Goal: Transaction & Acquisition: Purchase product/service

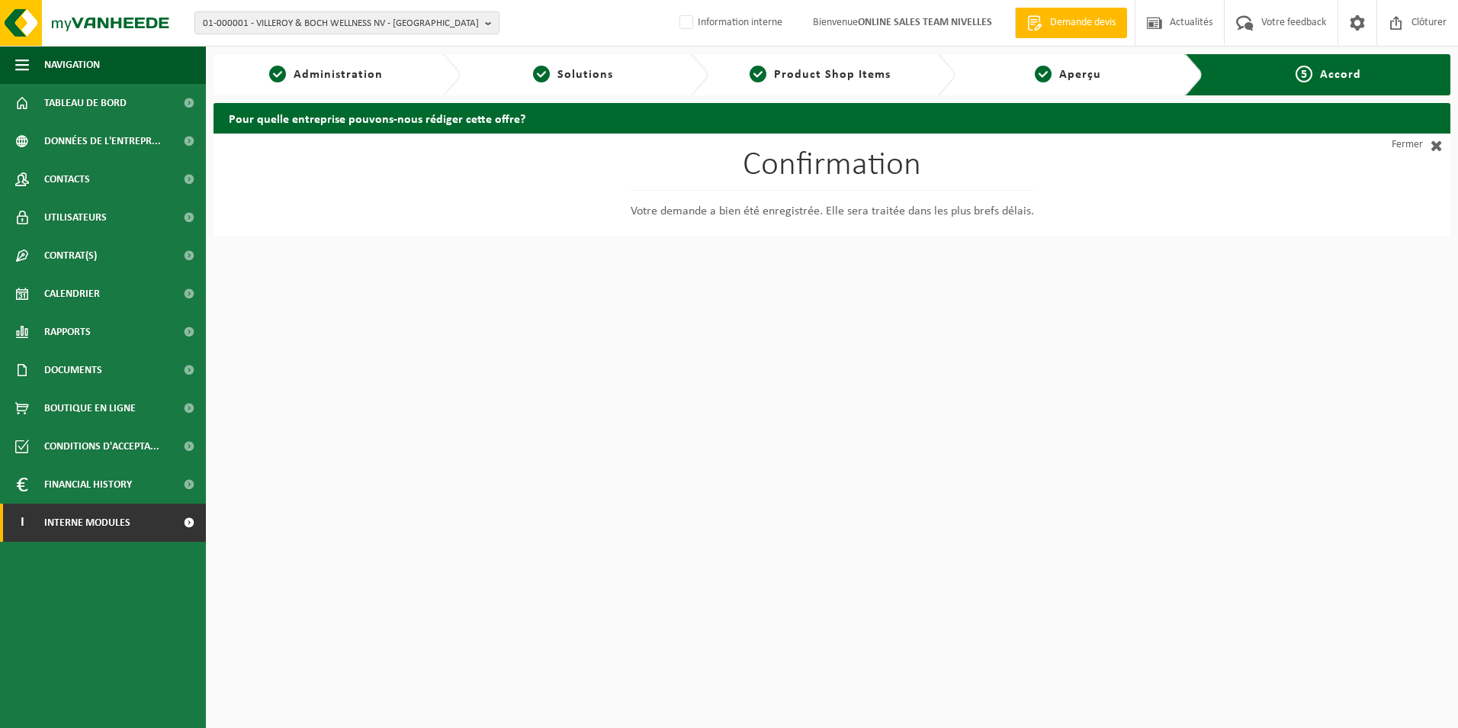
click at [56, 529] on span "Interne modules" at bounding box center [87, 522] width 86 height 38
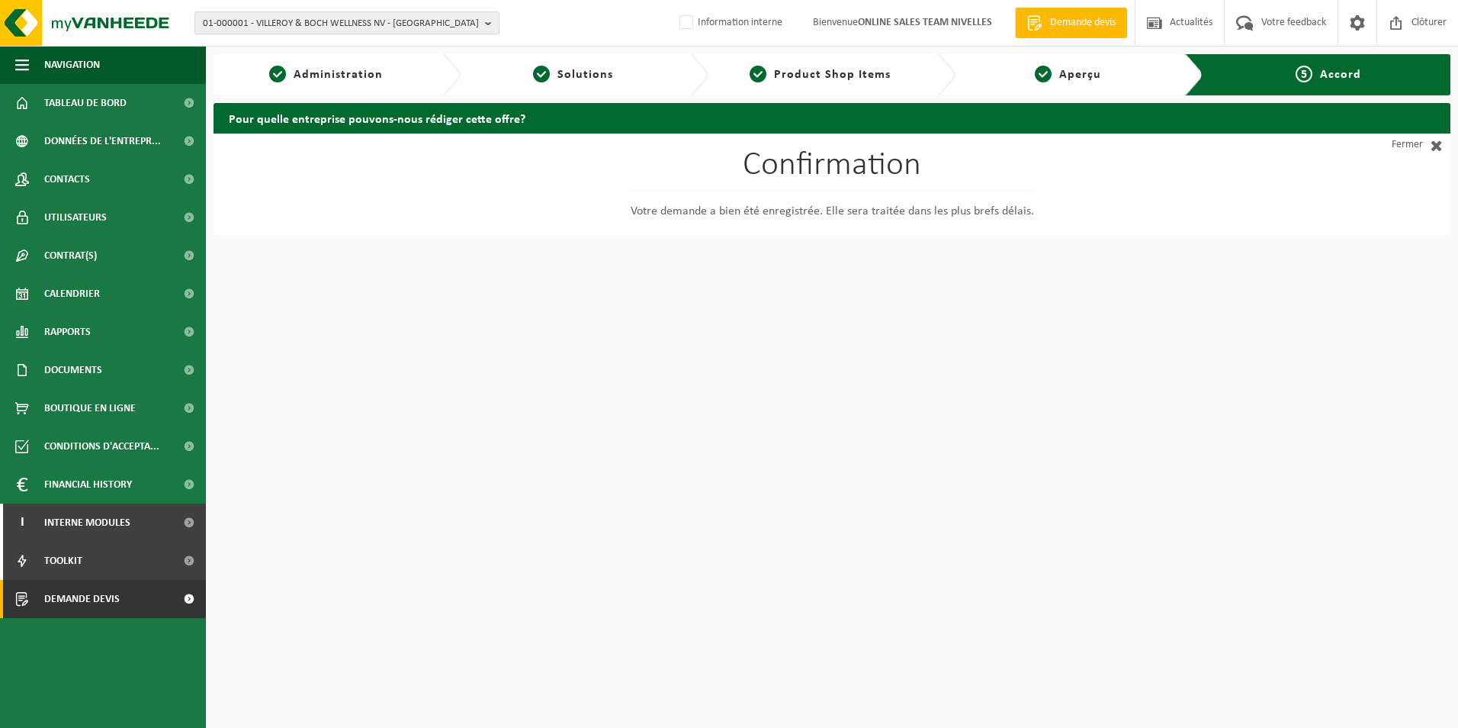
click at [75, 602] on span "Demande devis" at bounding box center [82, 599] width 76 height 38
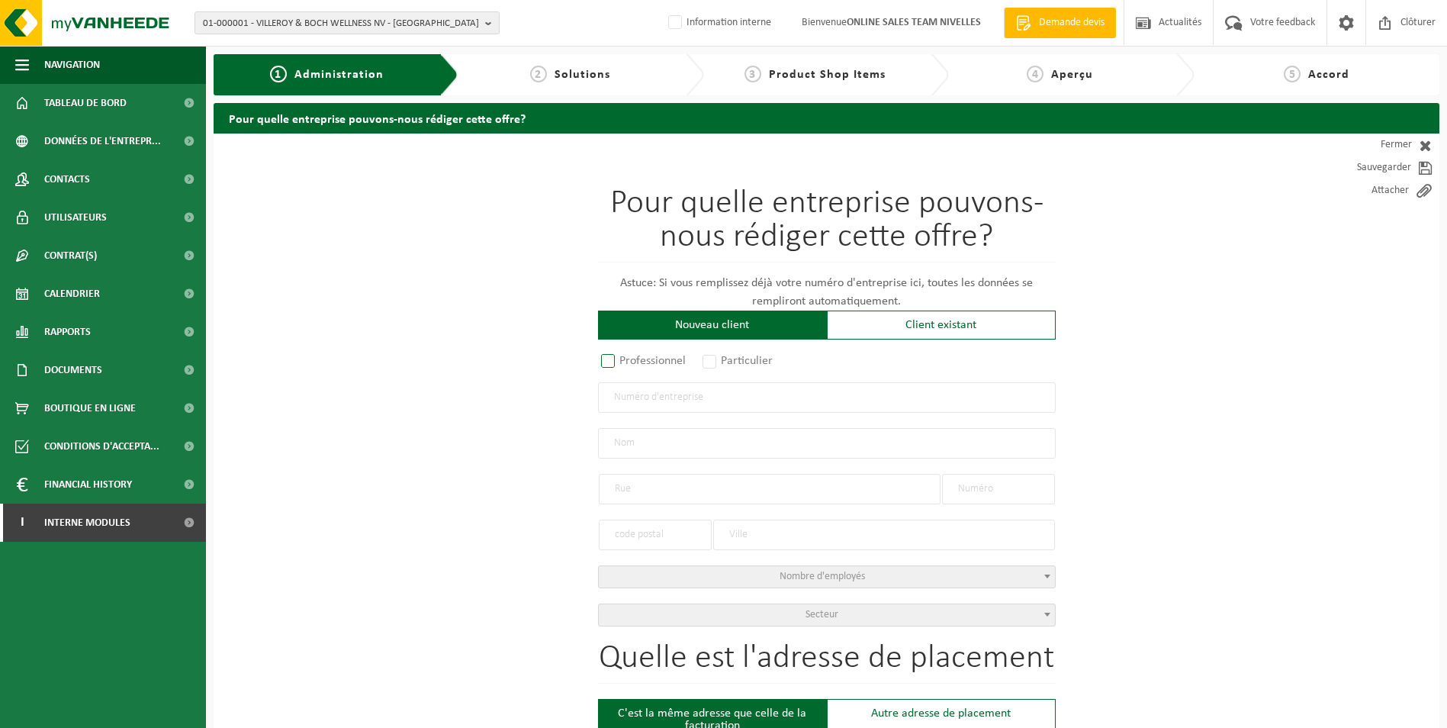
click at [609, 362] on label "Professionnel" at bounding box center [644, 360] width 92 height 21
click at [623, 362] on input "Professionnel" at bounding box center [628, 362] width 10 height 10
radio input "true"
click at [776, 400] on input "text" at bounding box center [827, 397] width 458 height 31
type input "0785141061"
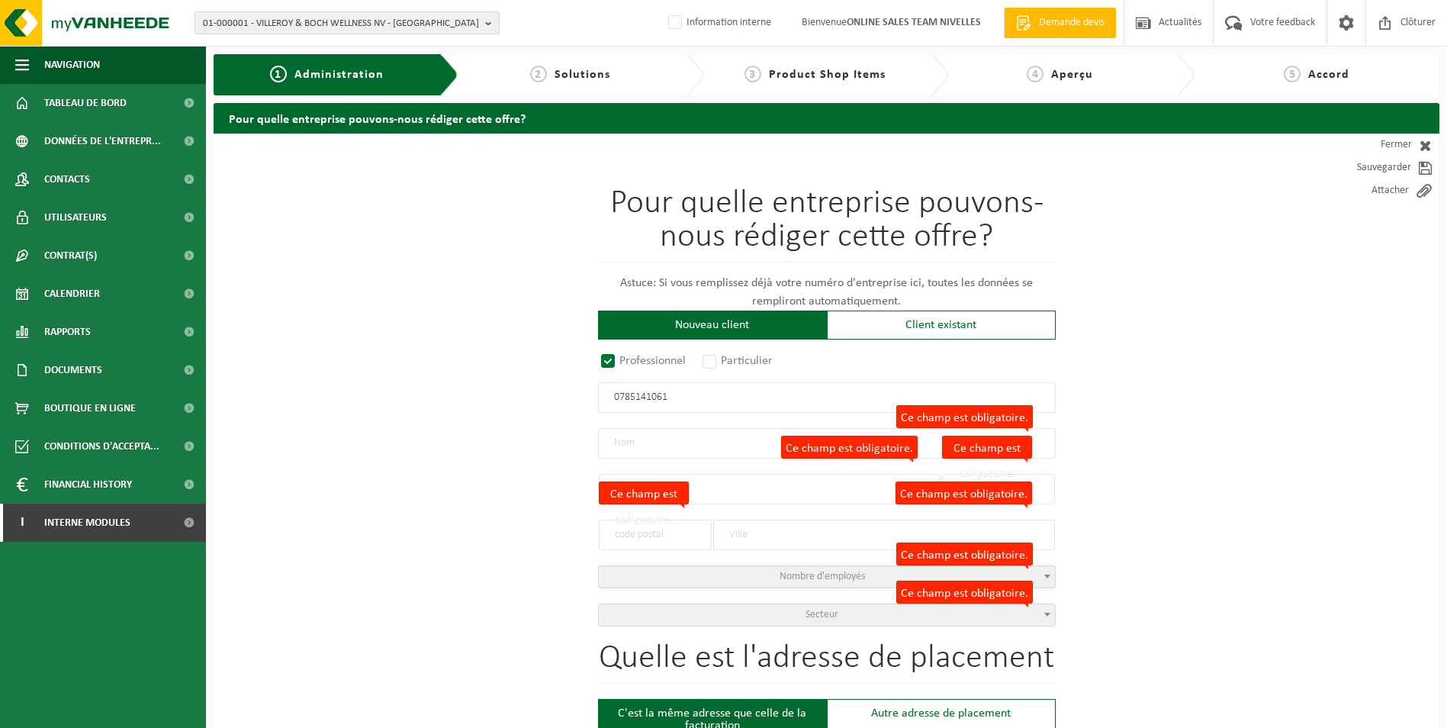
radio input "true"
type input "0785141061"
type input "MOTTE, DIDIER"
type input "RUE SAINT-GEORGES"
type input "35"
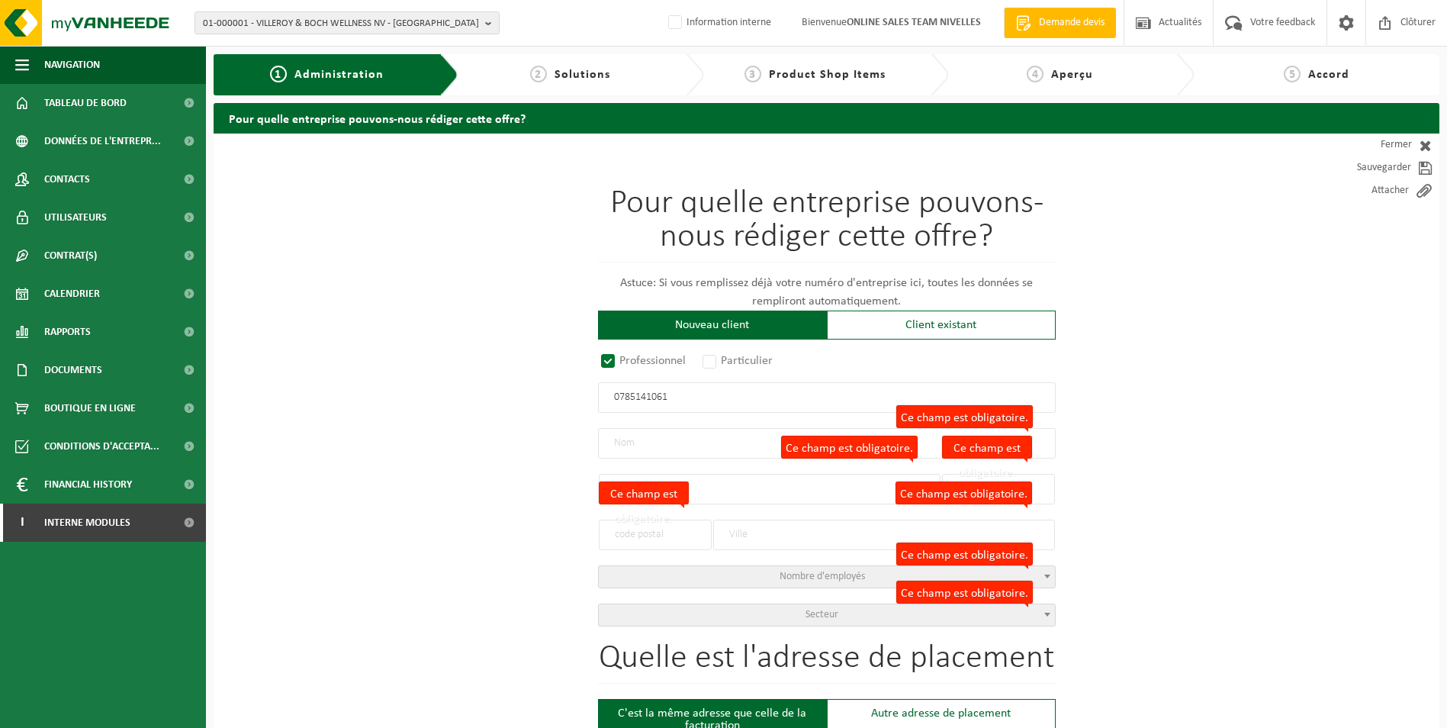
type input "1400"
type input "NIVELLES"
select select "D"
select select "NACE_4779"
type input "MOTTE, DIDIER"
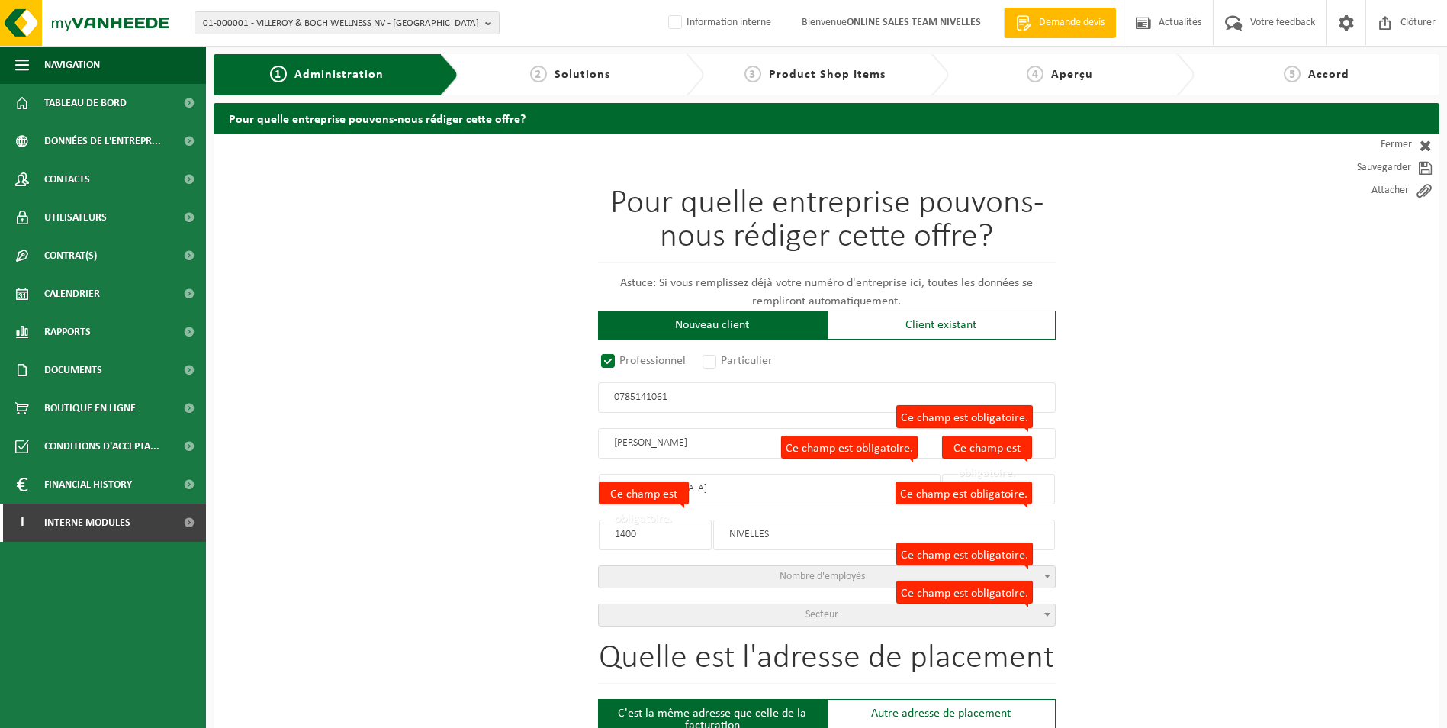
type input "RUE SAINT-GEORGES"
type input "35"
type input "1400"
type input "NIVELLES"
type input "2076875413"
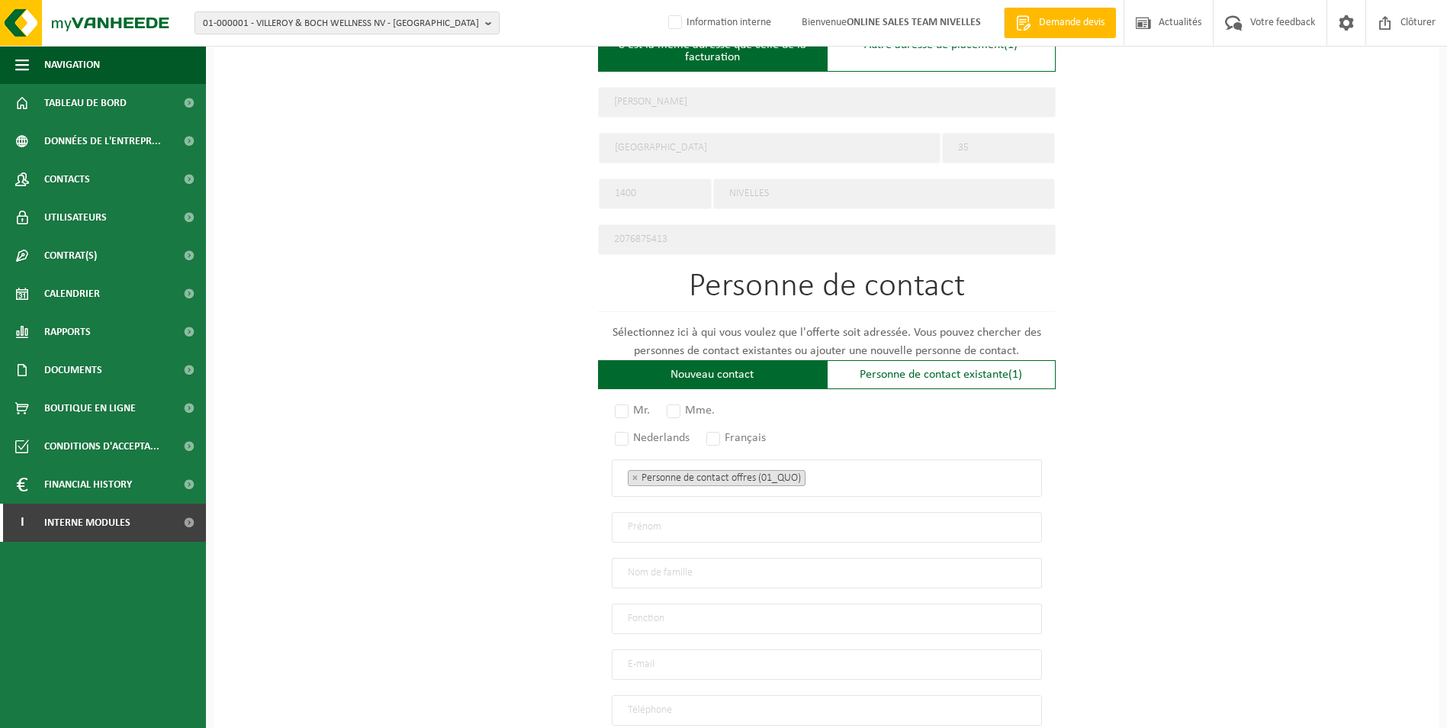
scroll to position [675, 0]
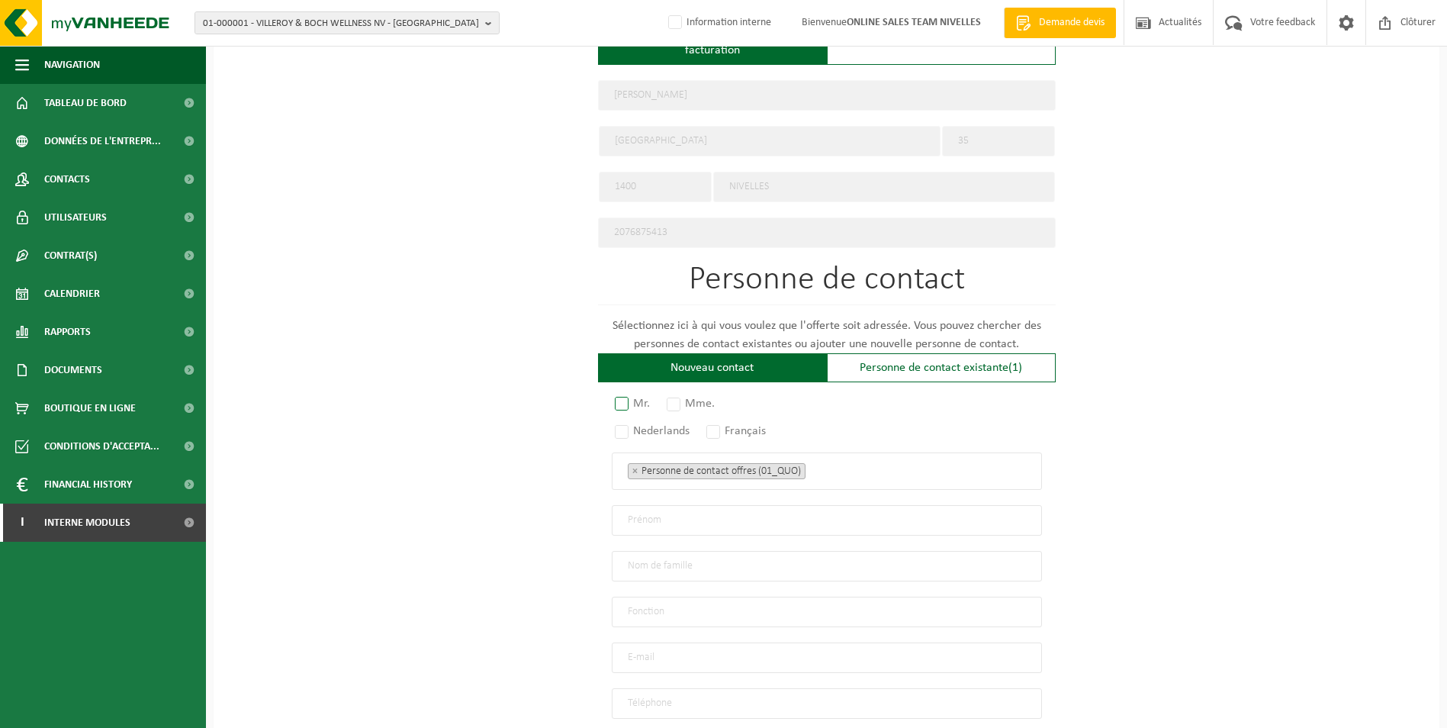
click at [624, 393] on label "Mr." at bounding box center [633, 403] width 43 height 21
radio input "true"
click at [710, 423] on label "Français" at bounding box center [736, 430] width 67 height 21
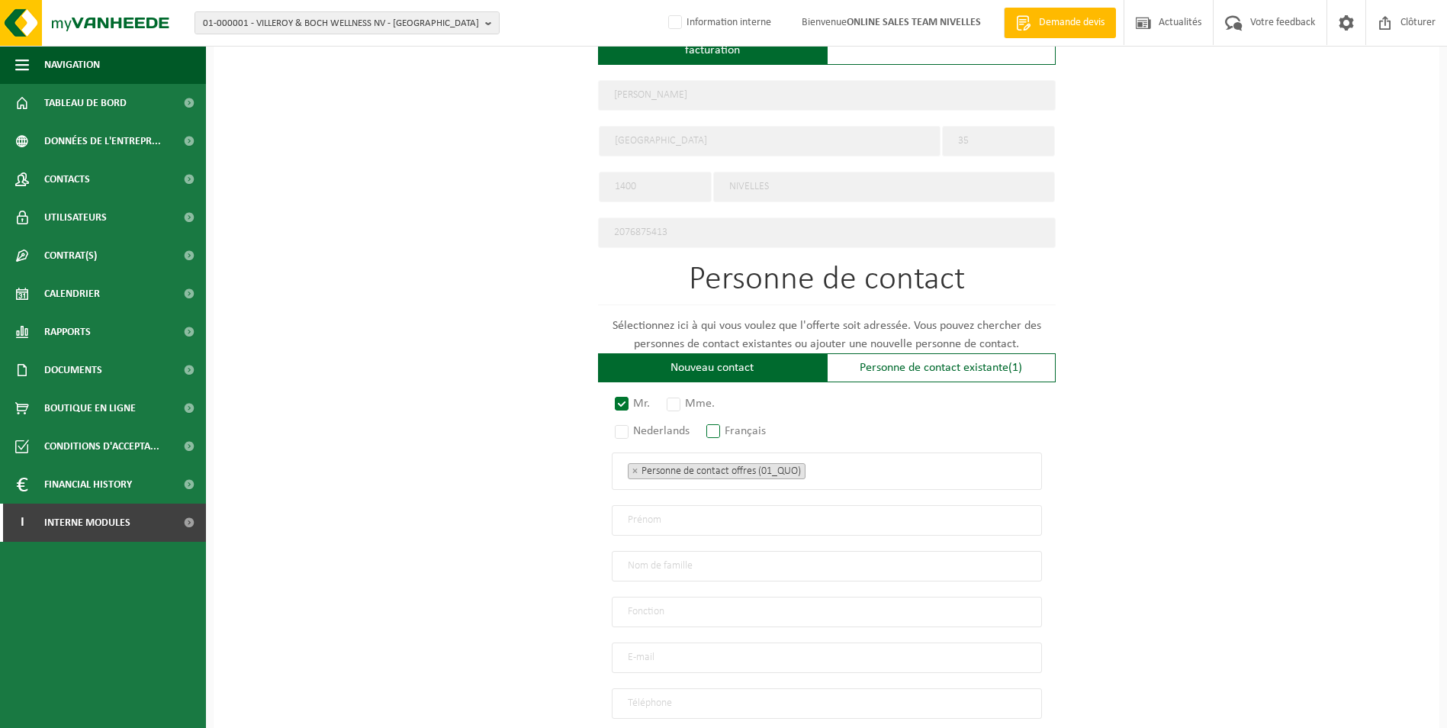
radio input "true"
click at [826, 467] on ul "× Personne de contact offres (01_QUO)" at bounding box center [827, 471] width 398 height 20
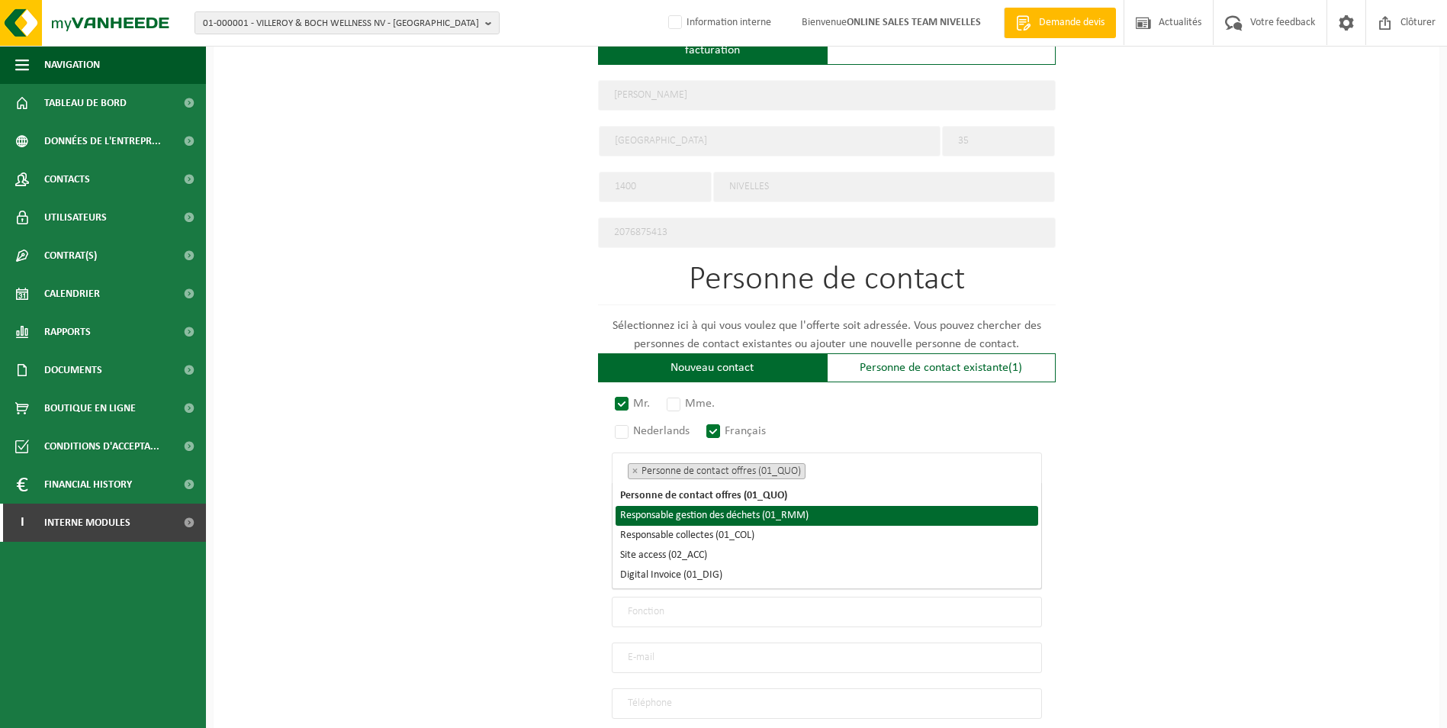
click at [793, 520] on li "Responsable gestion des déchets (01_RMM)" at bounding box center [827, 516] width 423 height 20
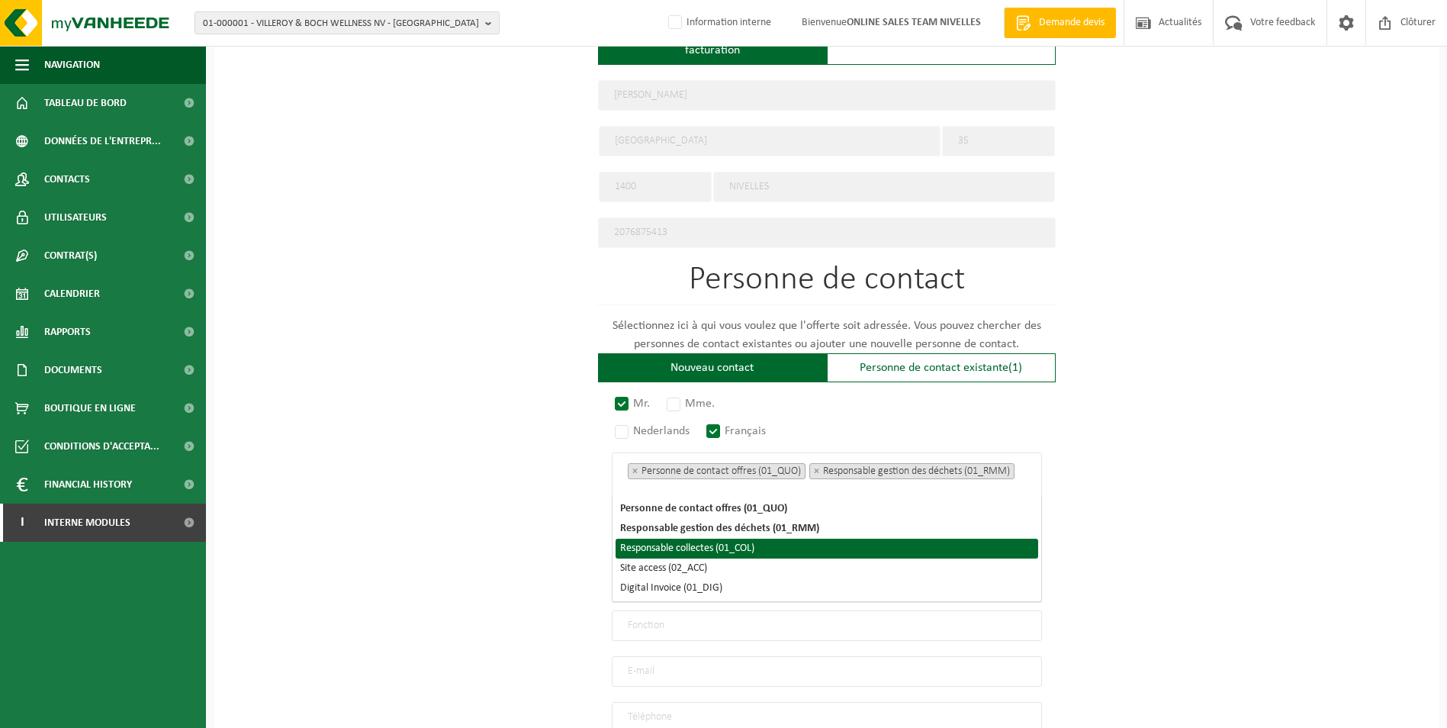
click at [750, 546] on li "Responsable collectes (01_COL)" at bounding box center [827, 549] width 423 height 20
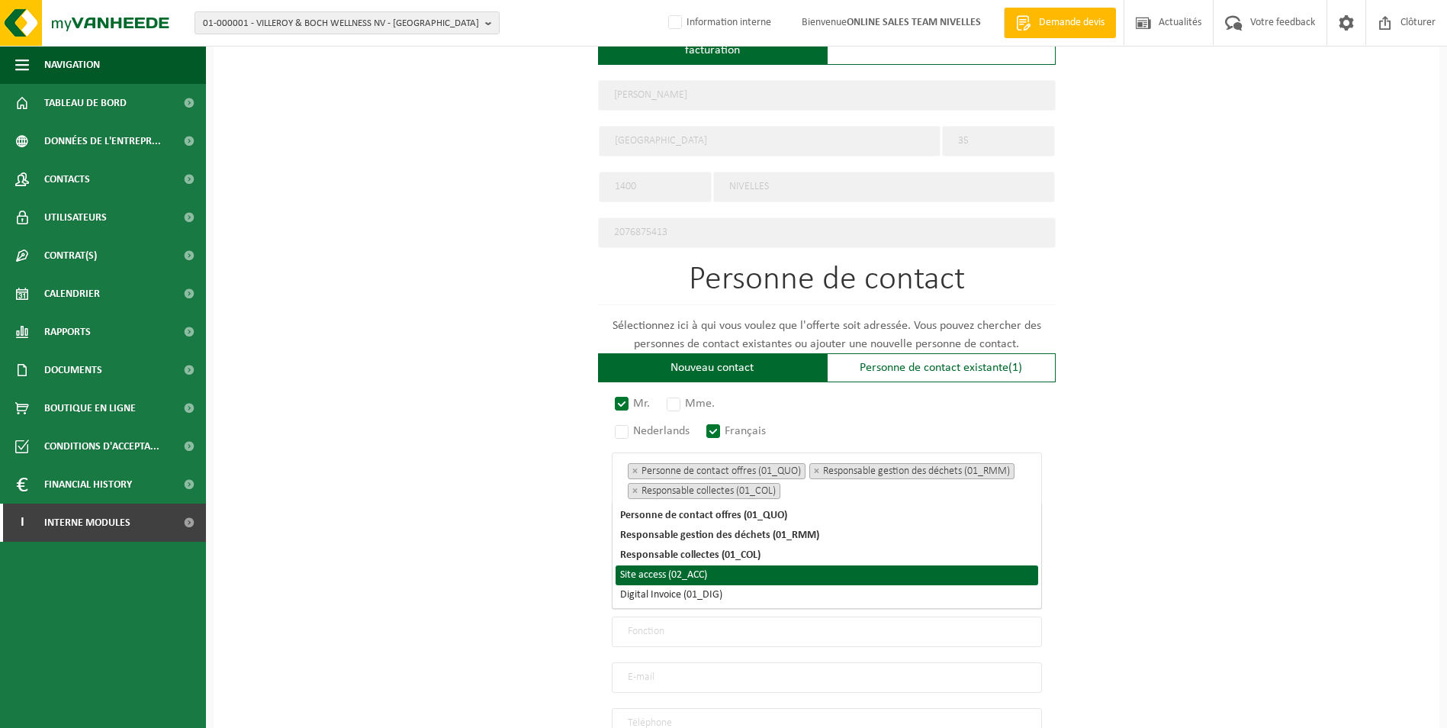
click at [712, 577] on li "Site access (02_ACC)" at bounding box center [827, 575] width 423 height 20
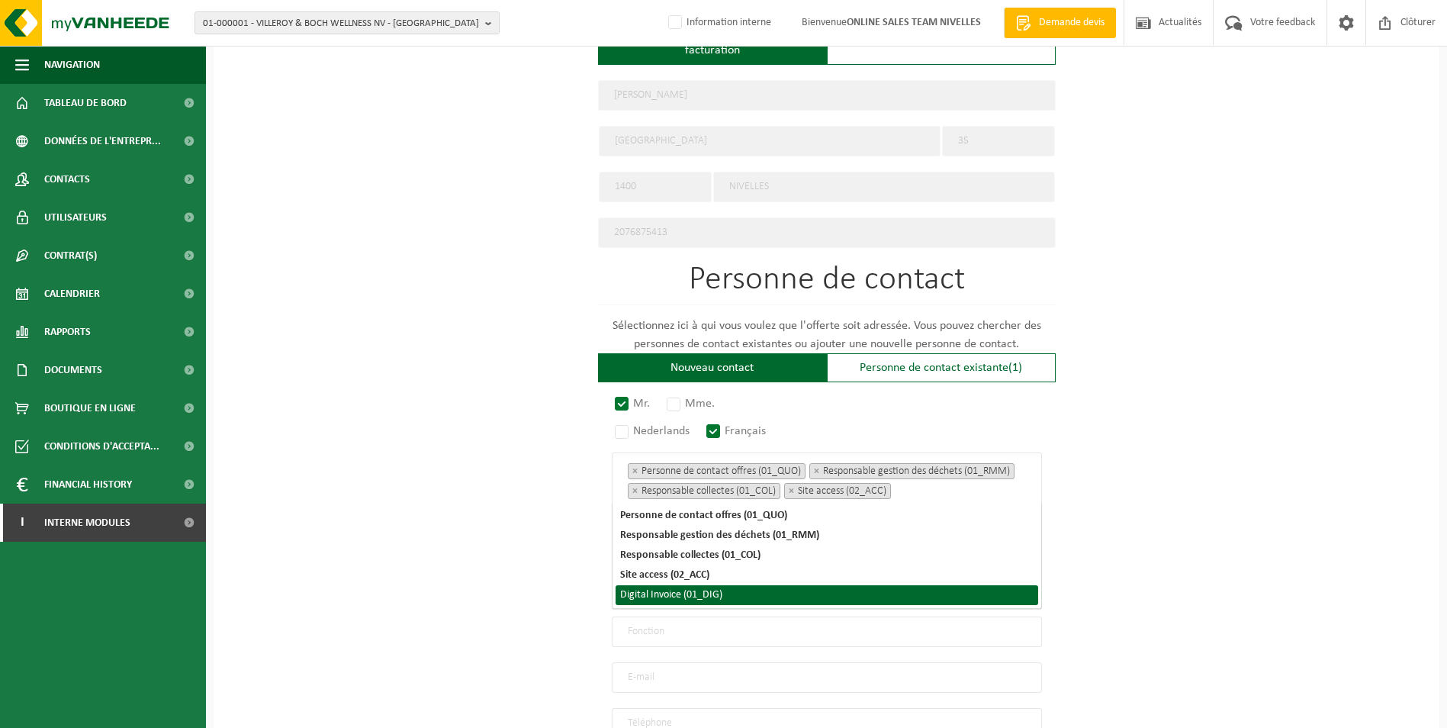
click at [706, 594] on li "Digital Invoice (01_DIG)" at bounding box center [827, 595] width 423 height 20
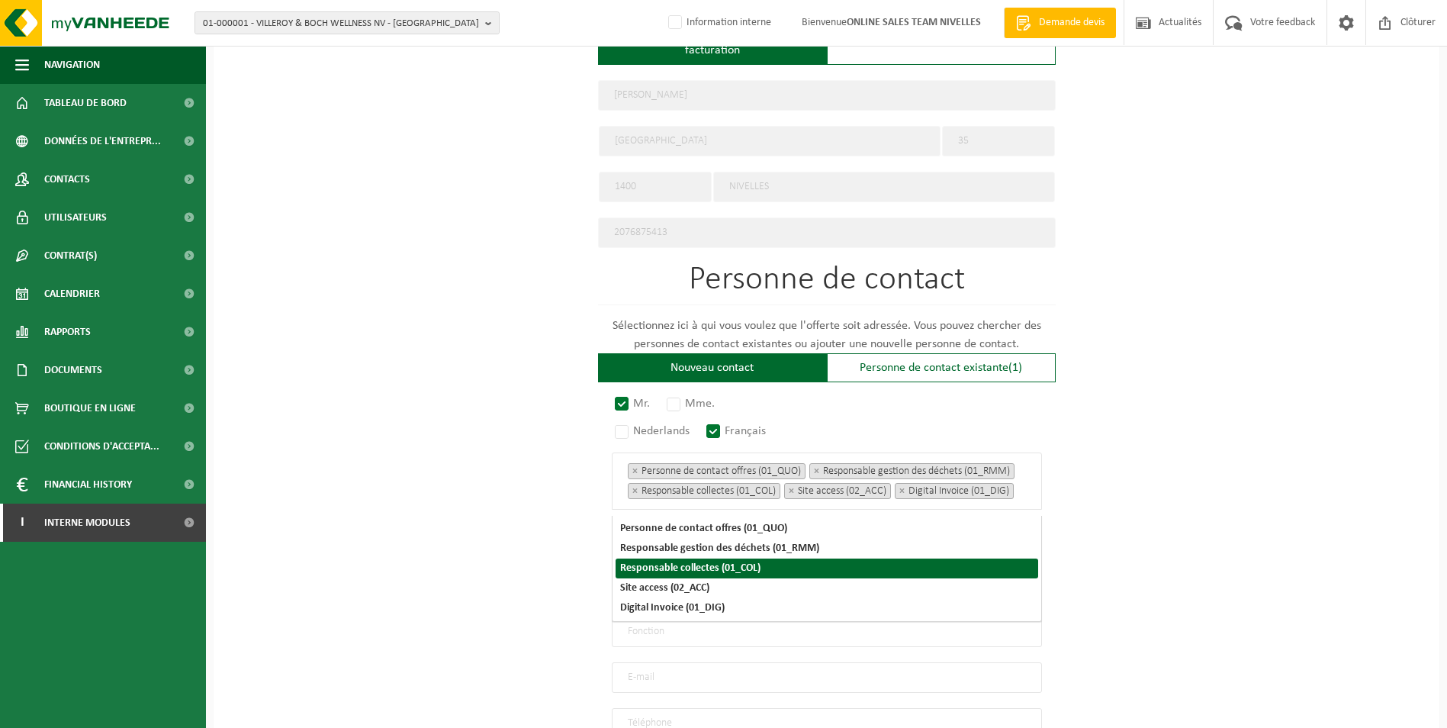
click at [1157, 522] on div "Pour quelle entreprise pouvons-nous rédiger cette offre? Astuce: Si vous rempli…" at bounding box center [827, 164] width 1226 height 1413
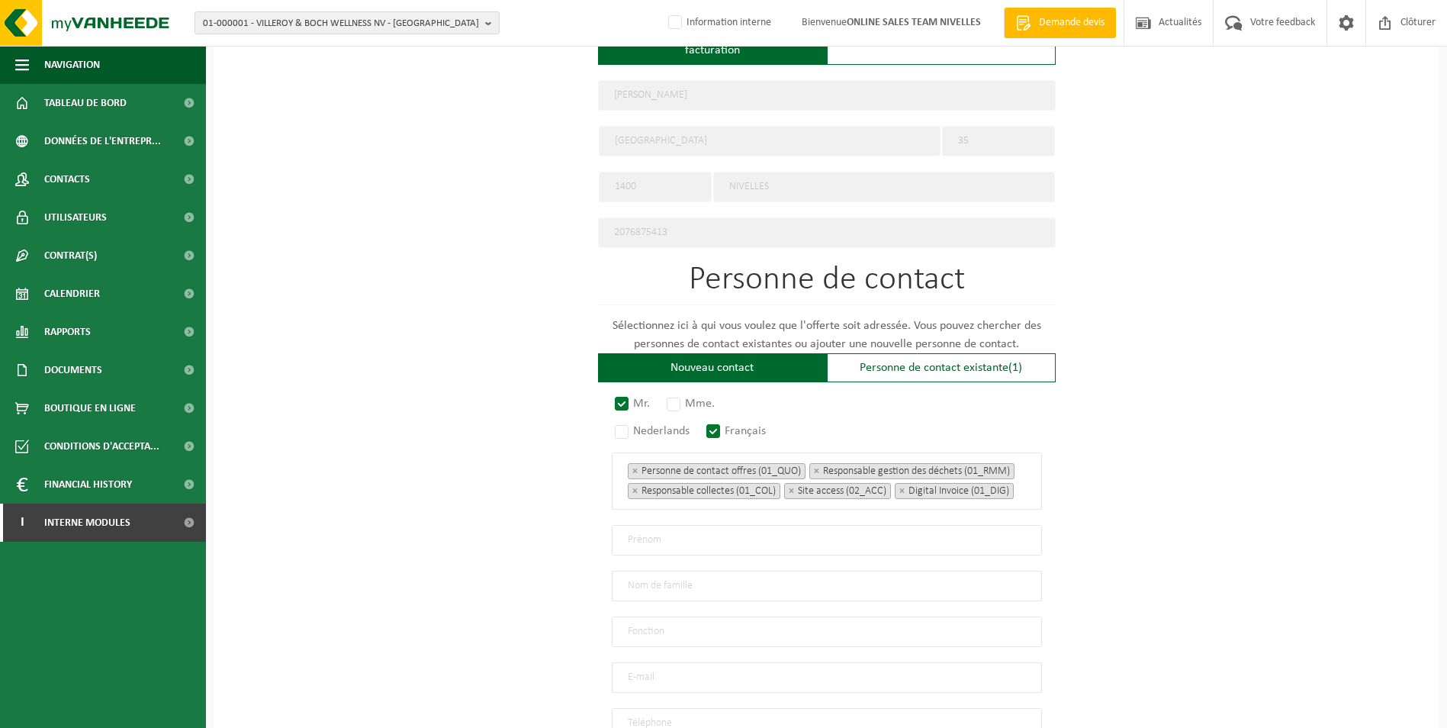
click at [656, 551] on input "text" at bounding box center [827, 540] width 430 height 31
type input "Didier"
type input "MOTTE"
type input "Direction"
type input "motte.didier@gmail.com"
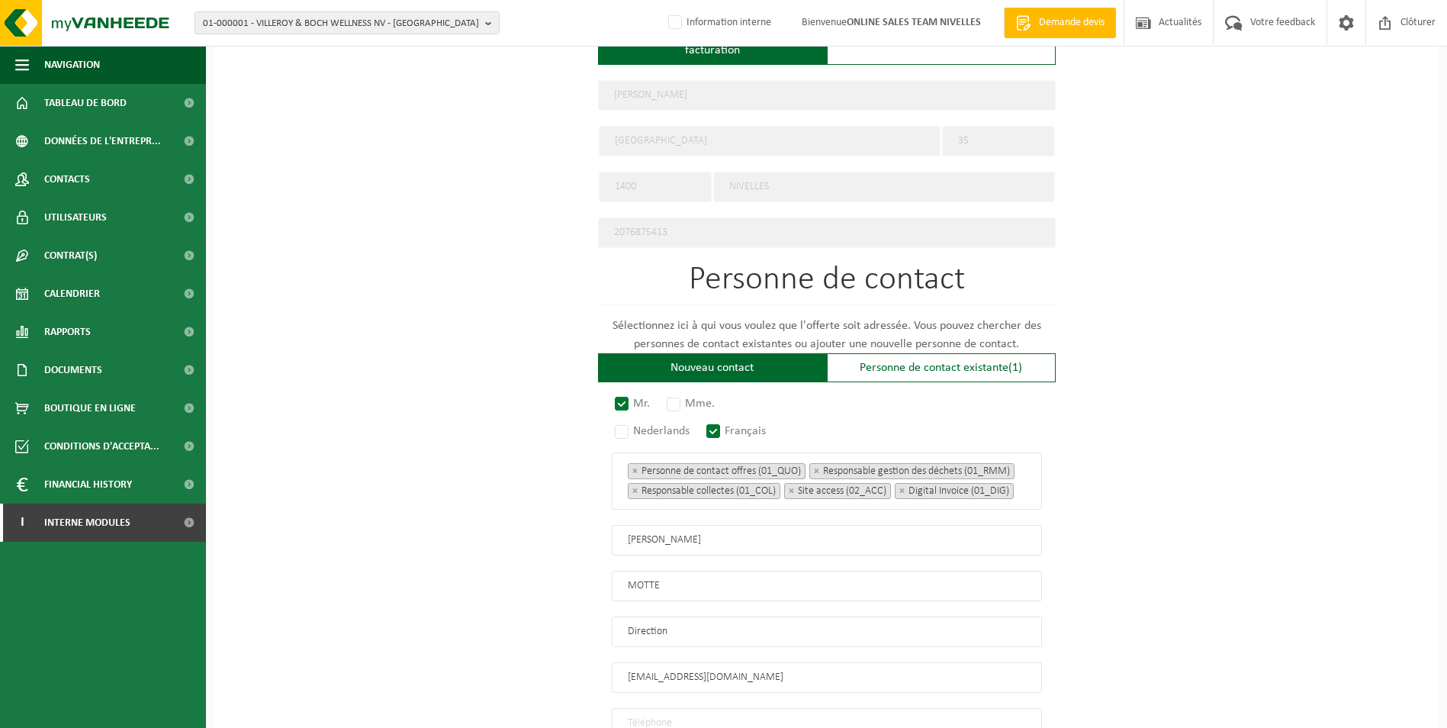
scroll to position [688, 0]
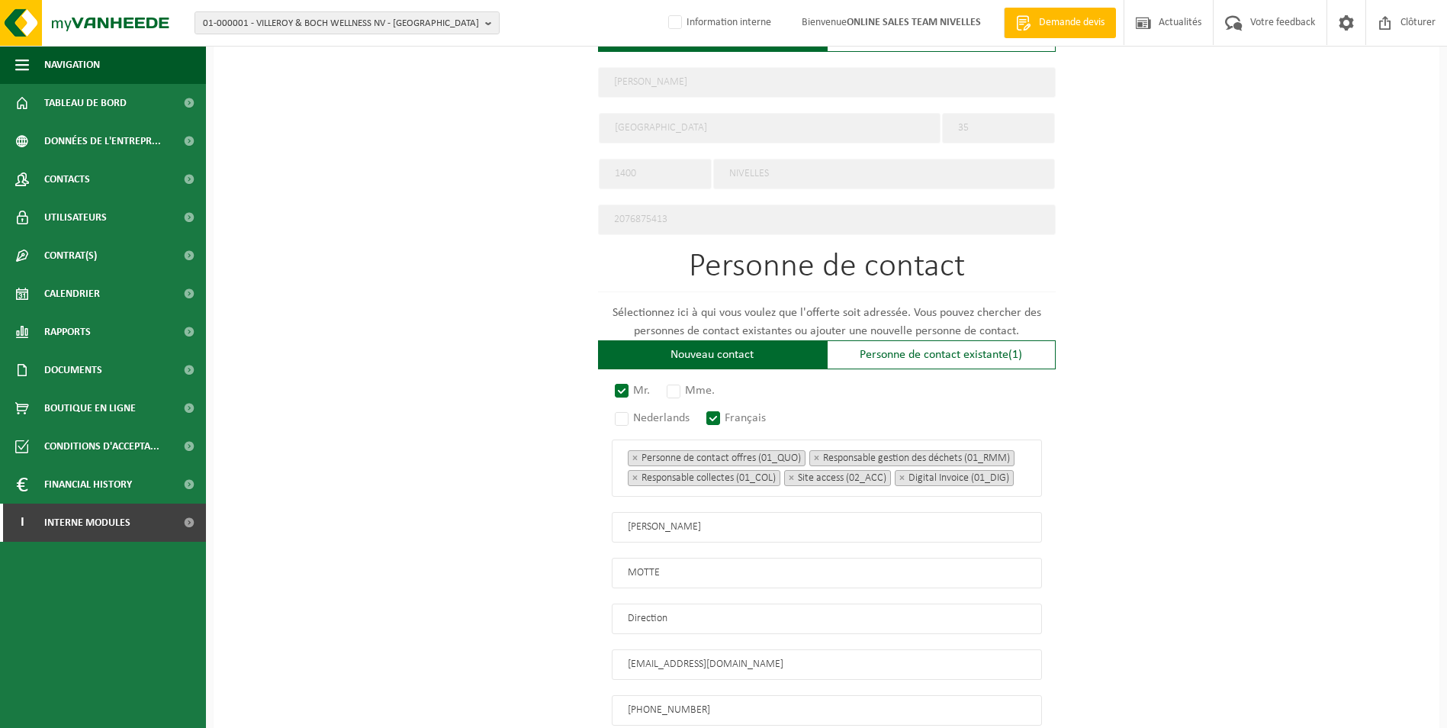
type input "+32 495 20 59 34"
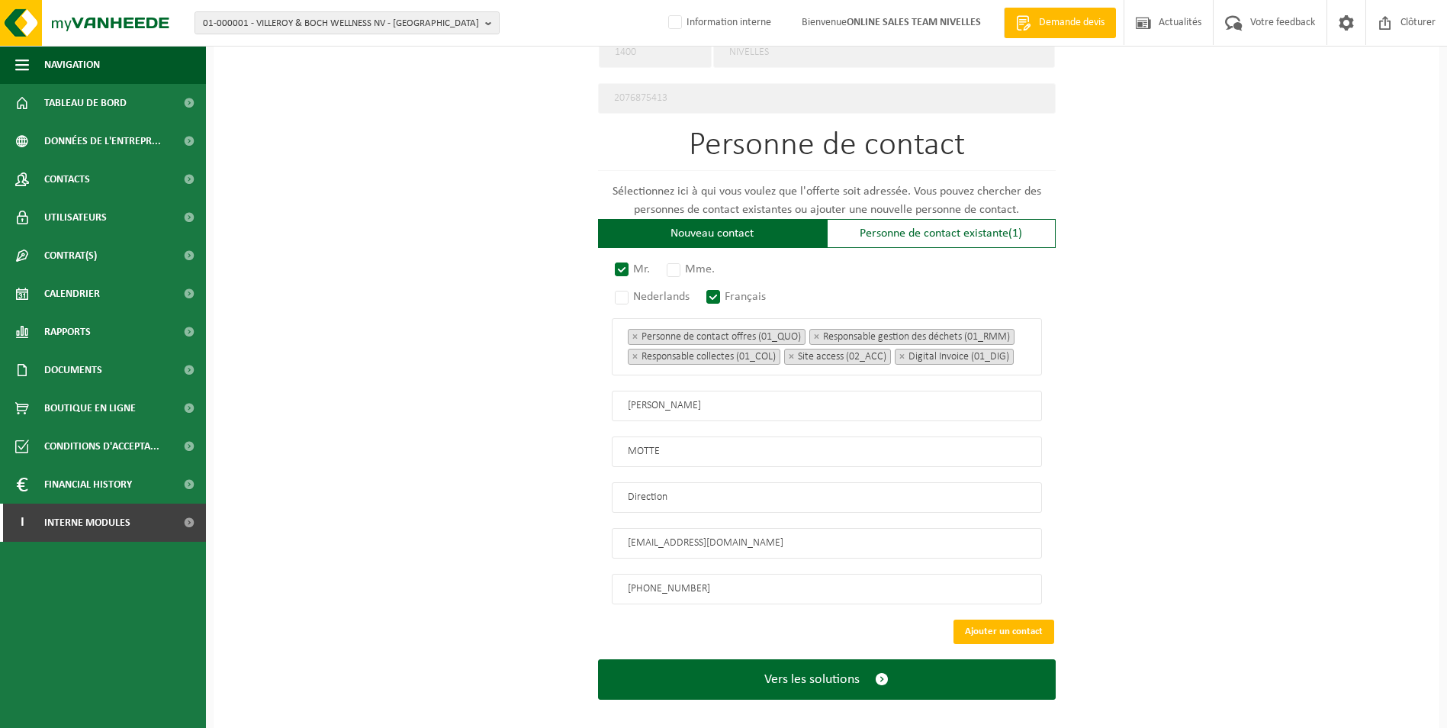
scroll to position [828, 0]
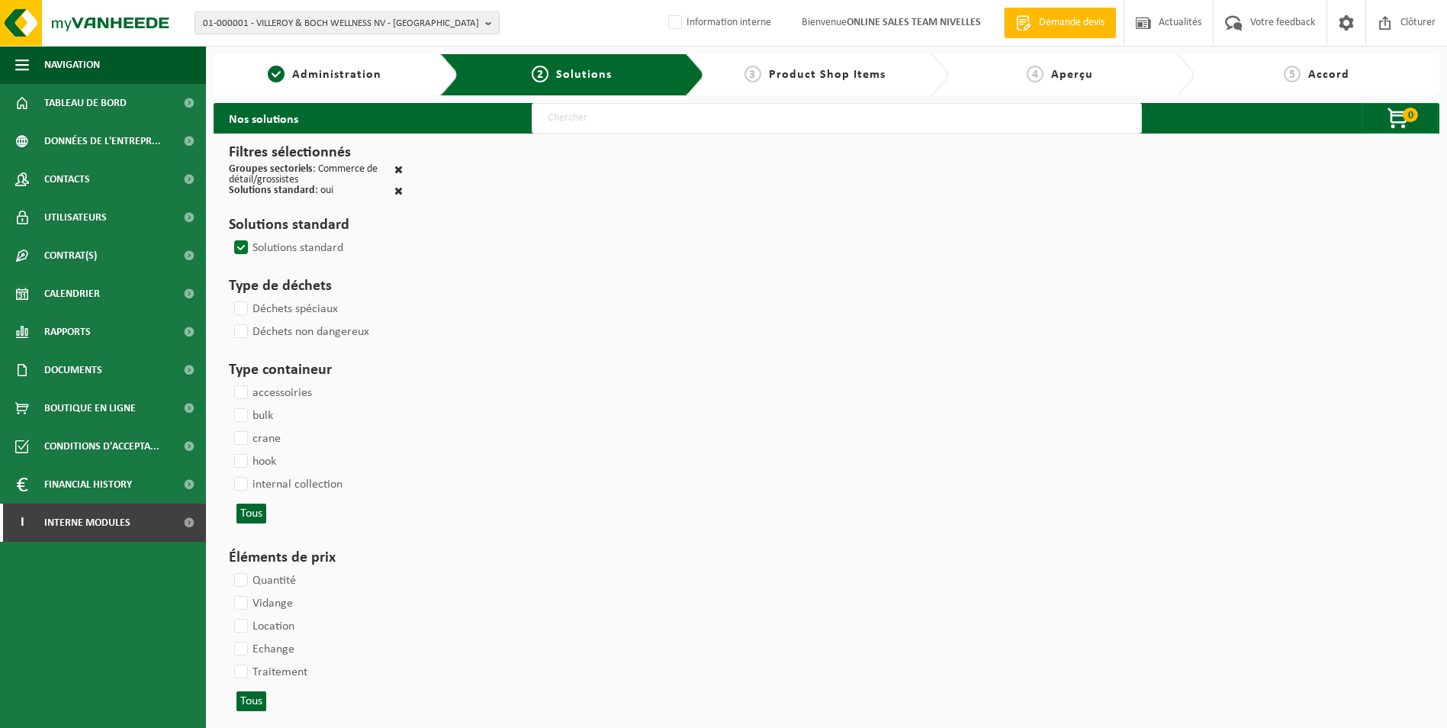
click at [582, 123] on input "text" at bounding box center [837, 118] width 610 height 31
type input "000052"
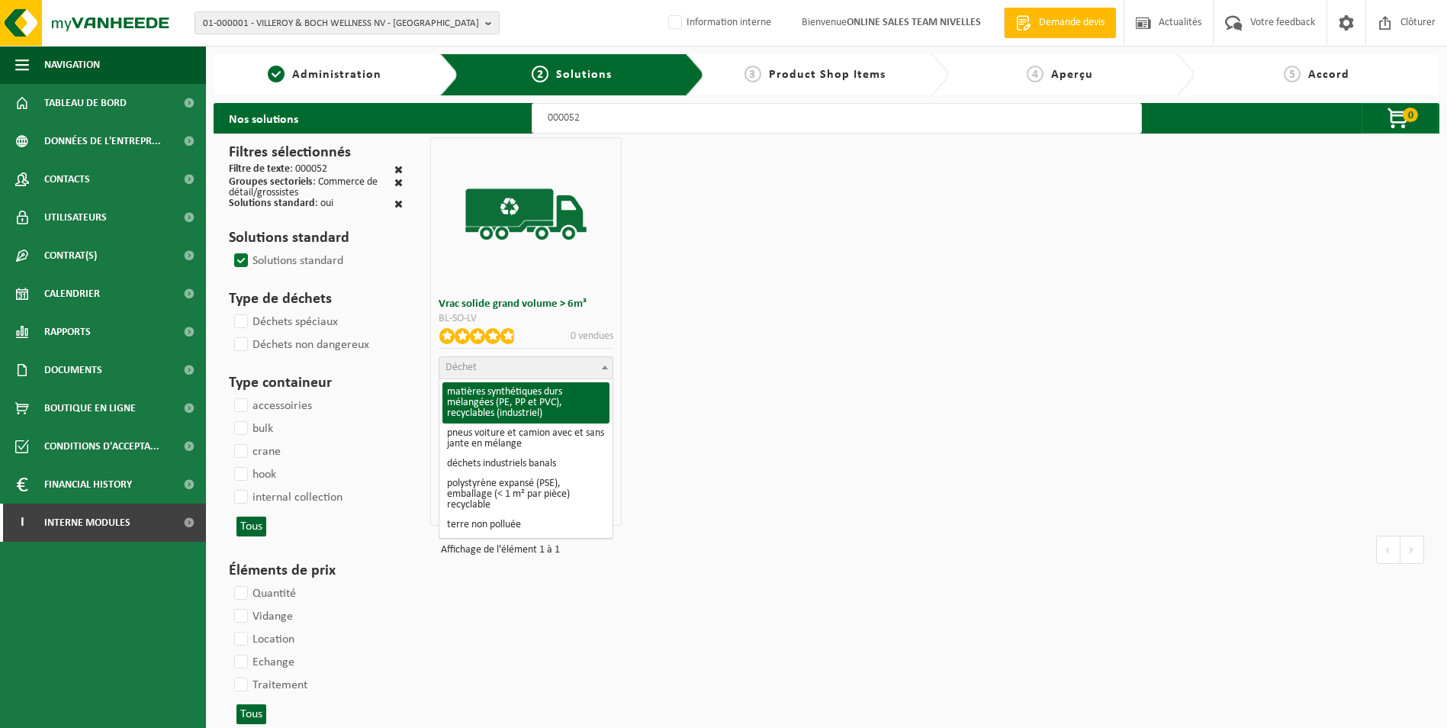
click at [523, 367] on span "Déchet" at bounding box center [525, 367] width 173 height 21
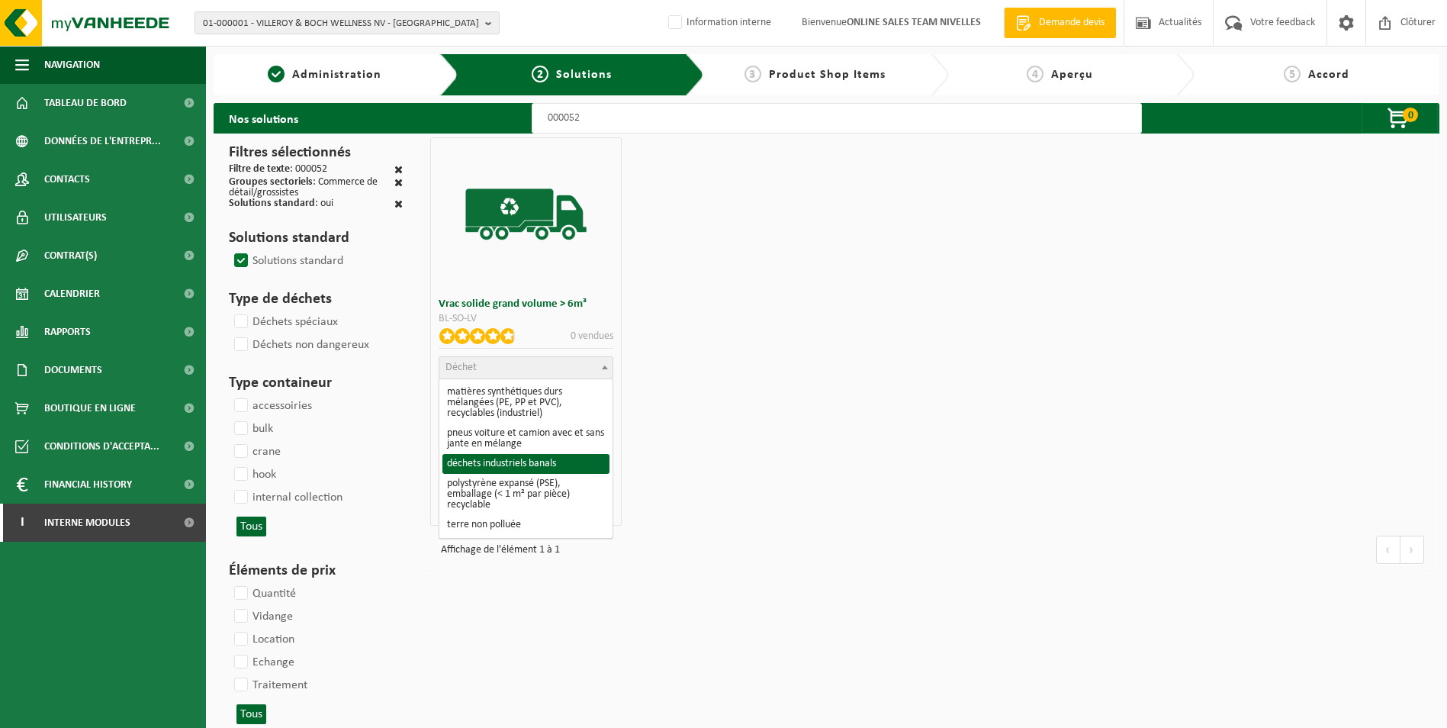
select select "8"
select select
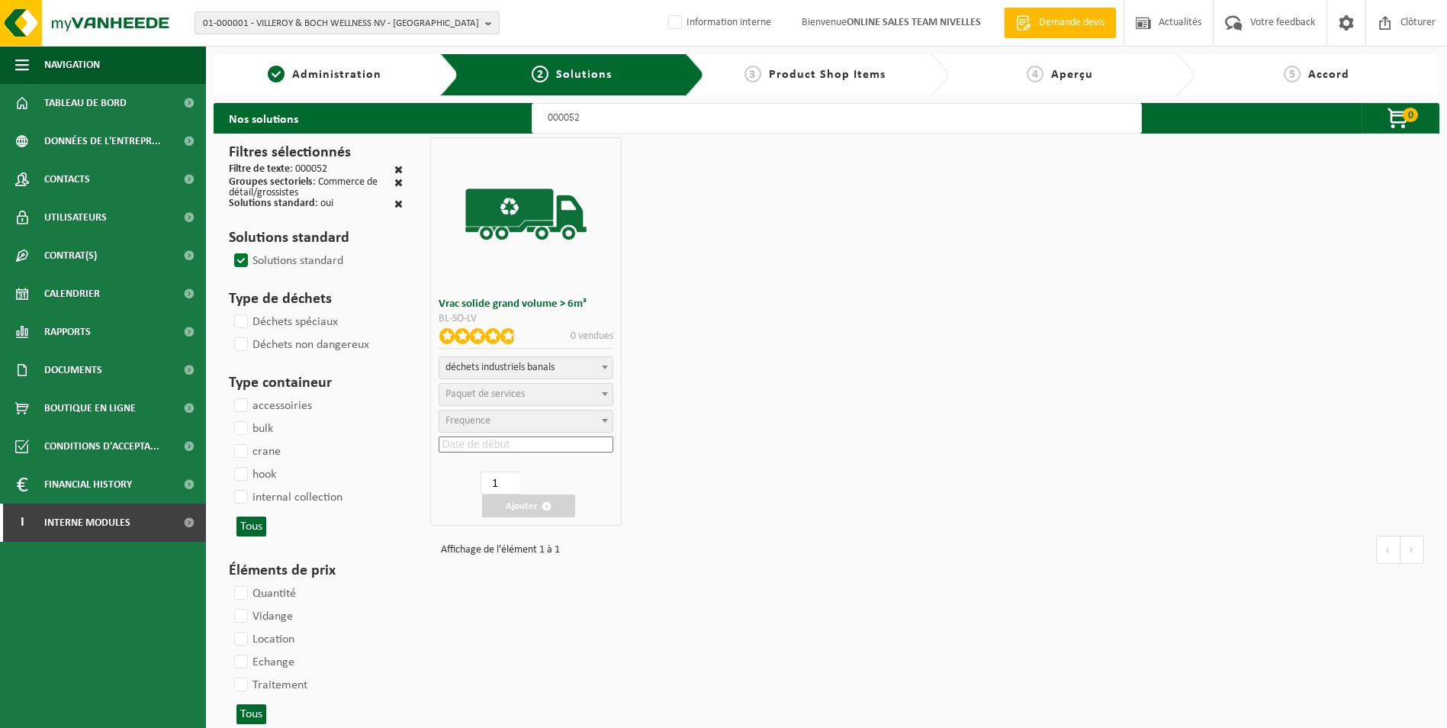
select select "47"
select select "25"
click at [500, 445] on input at bounding box center [526, 444] width 175 height 16
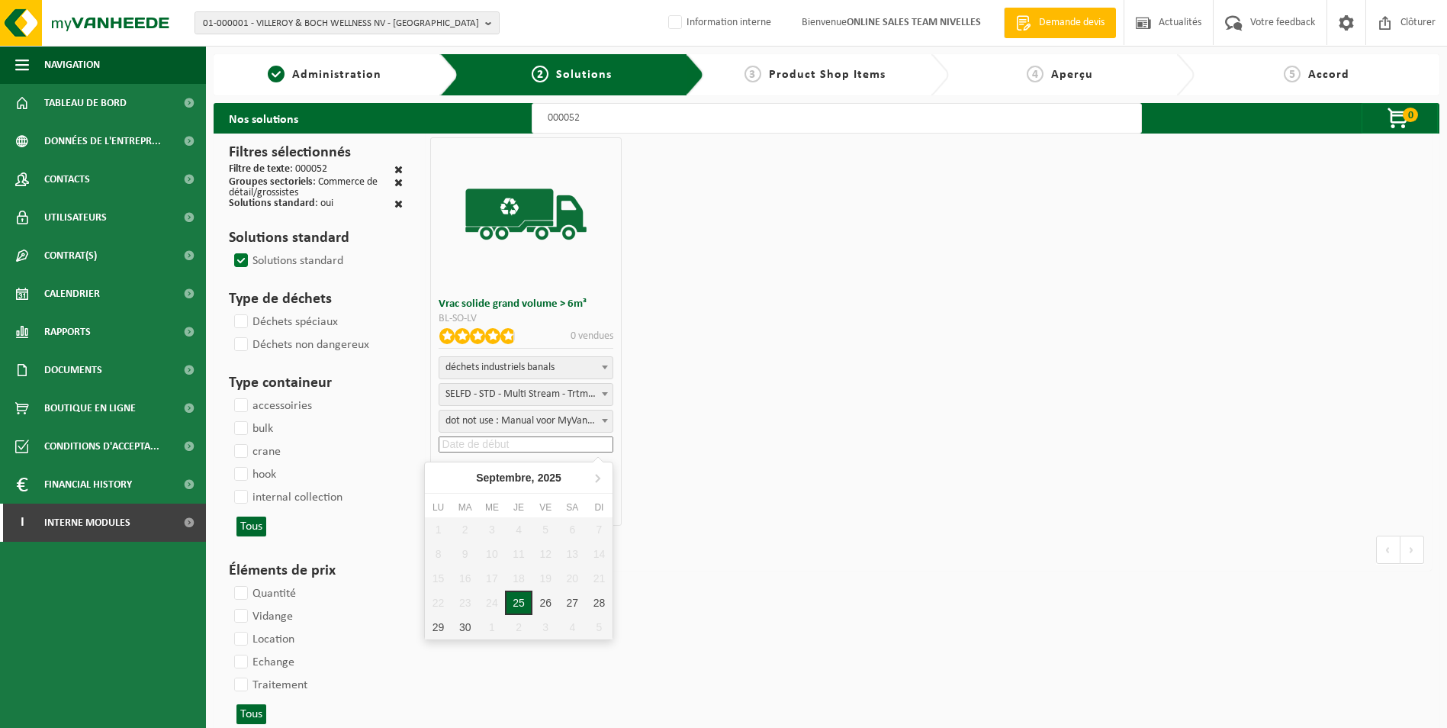
click at [519, 601] on div "25" at bounding box center [518, 602] width 27 height 24
type input "2025-09-25"
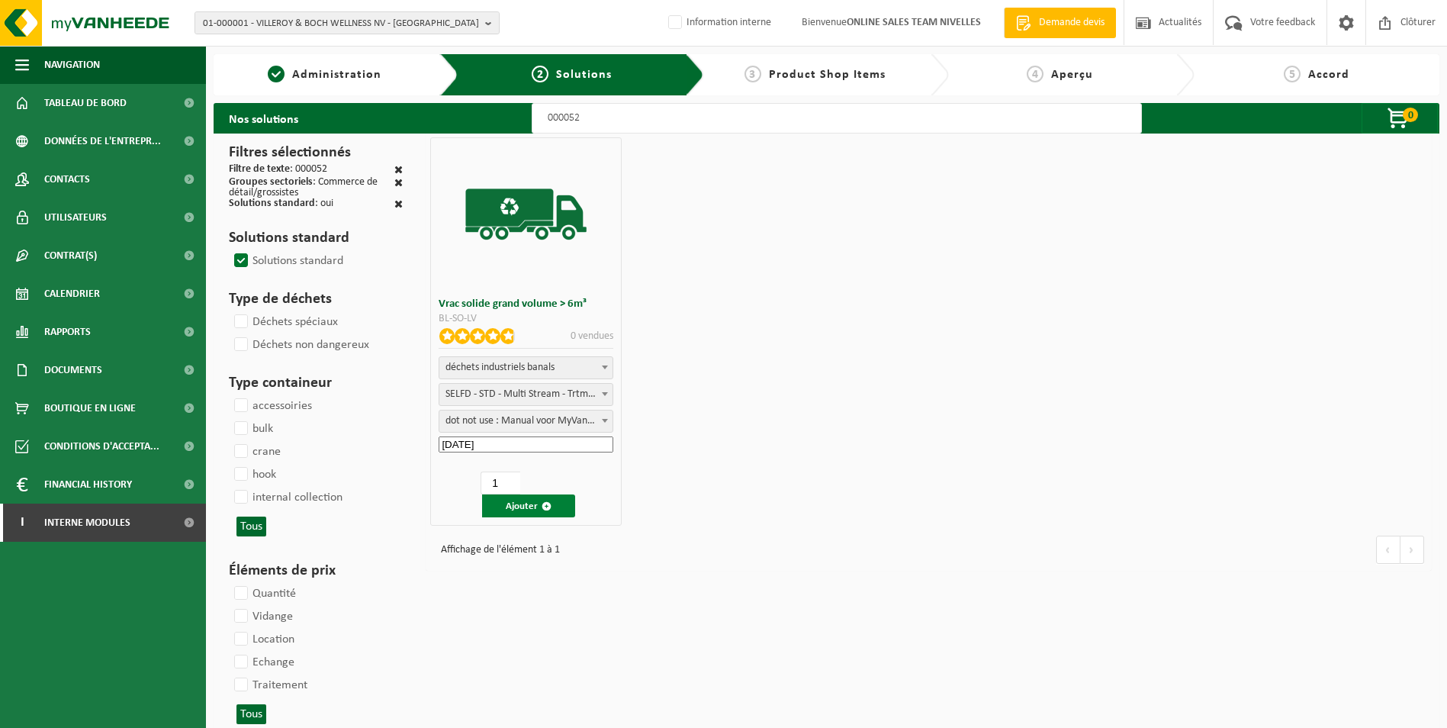
click at [529, 509] on button "Ajouter" at bounding box center [528, 505] width 93 height 23
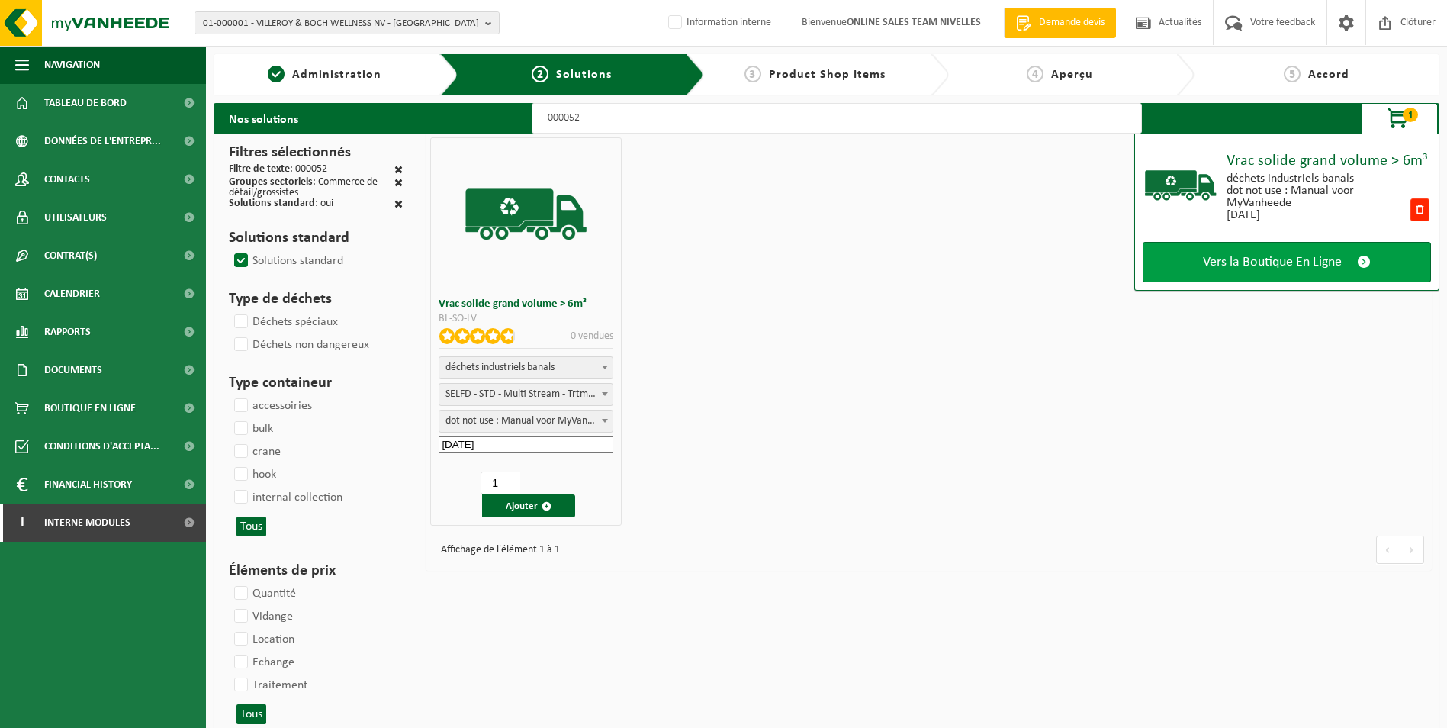
click at [1282, 273] on link "Vers la Boutique En Ligne" at bounding box center [1287, 262] width 288 height 40
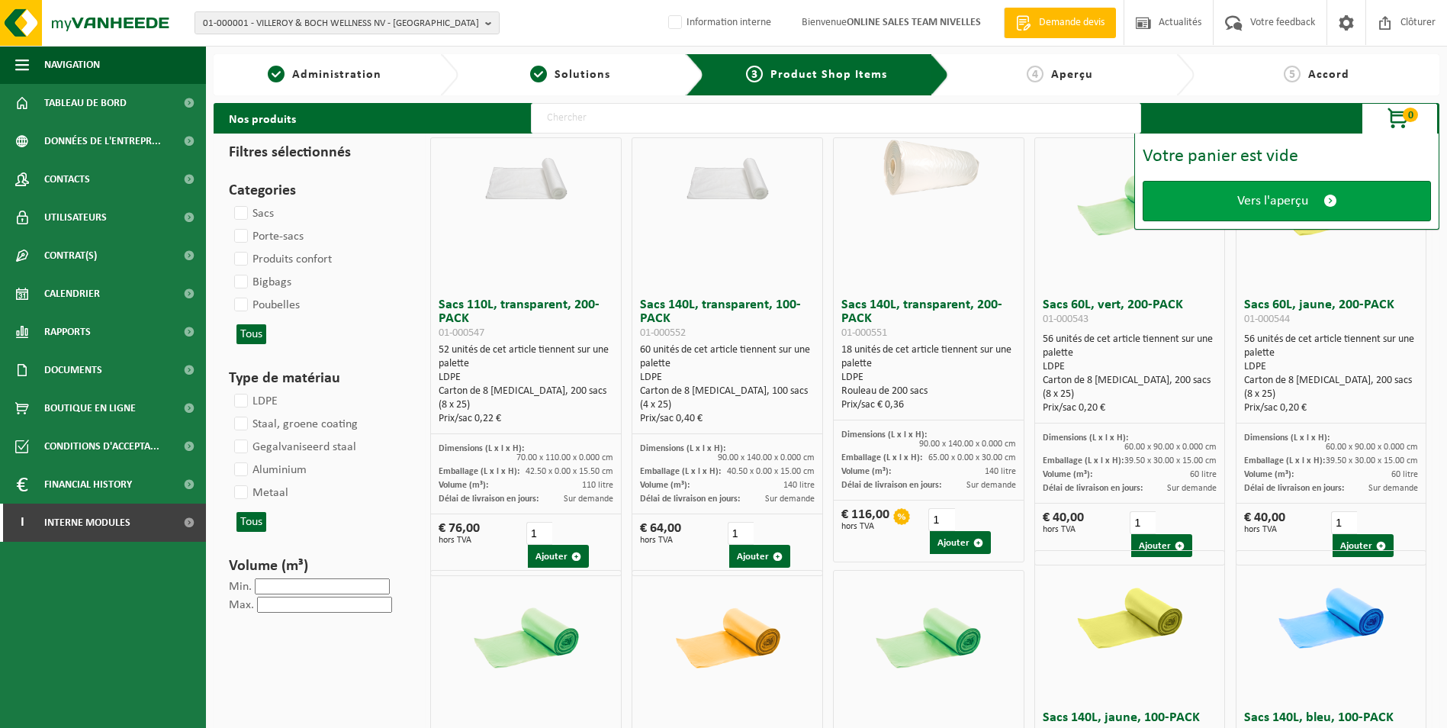
click at [1275, 201] on span "Vers l'aperçu" at bounding box center [1272, 201] width 71 height 16
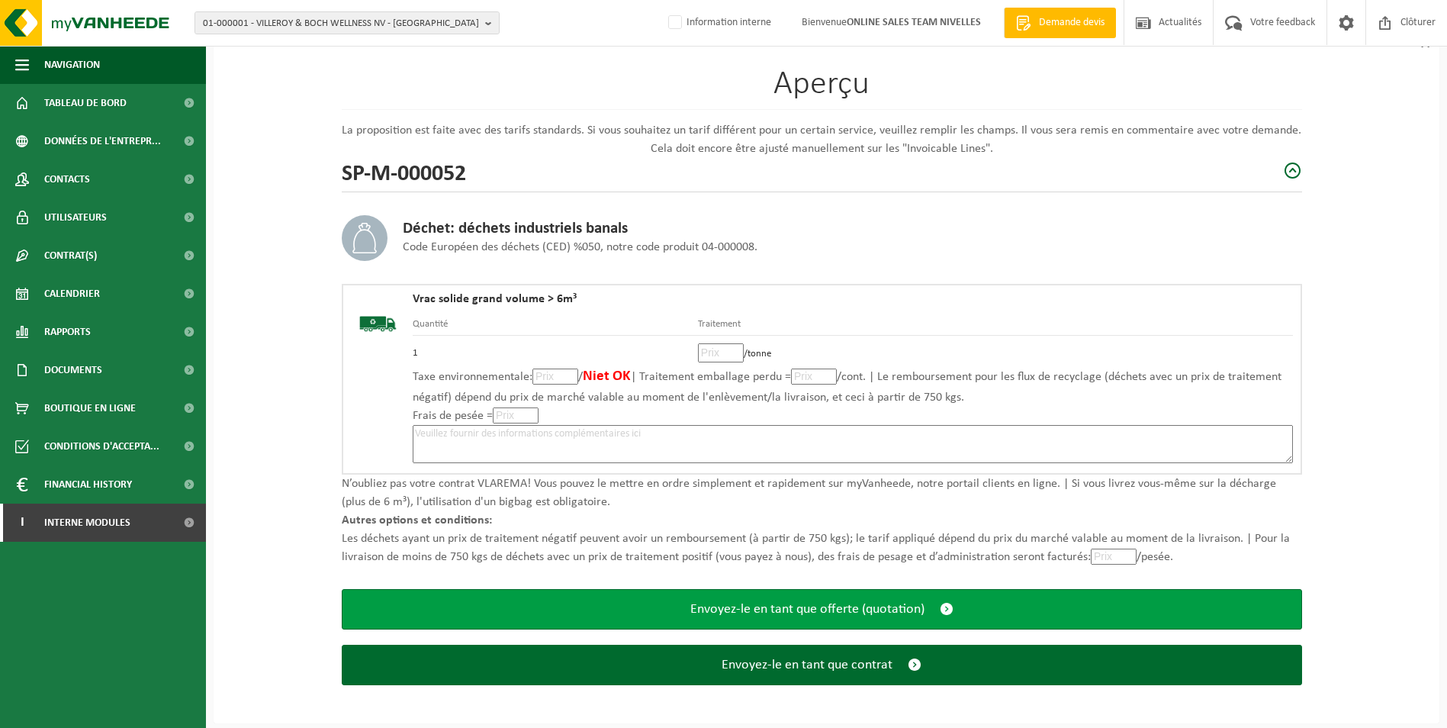
scroll to position [106, 0]
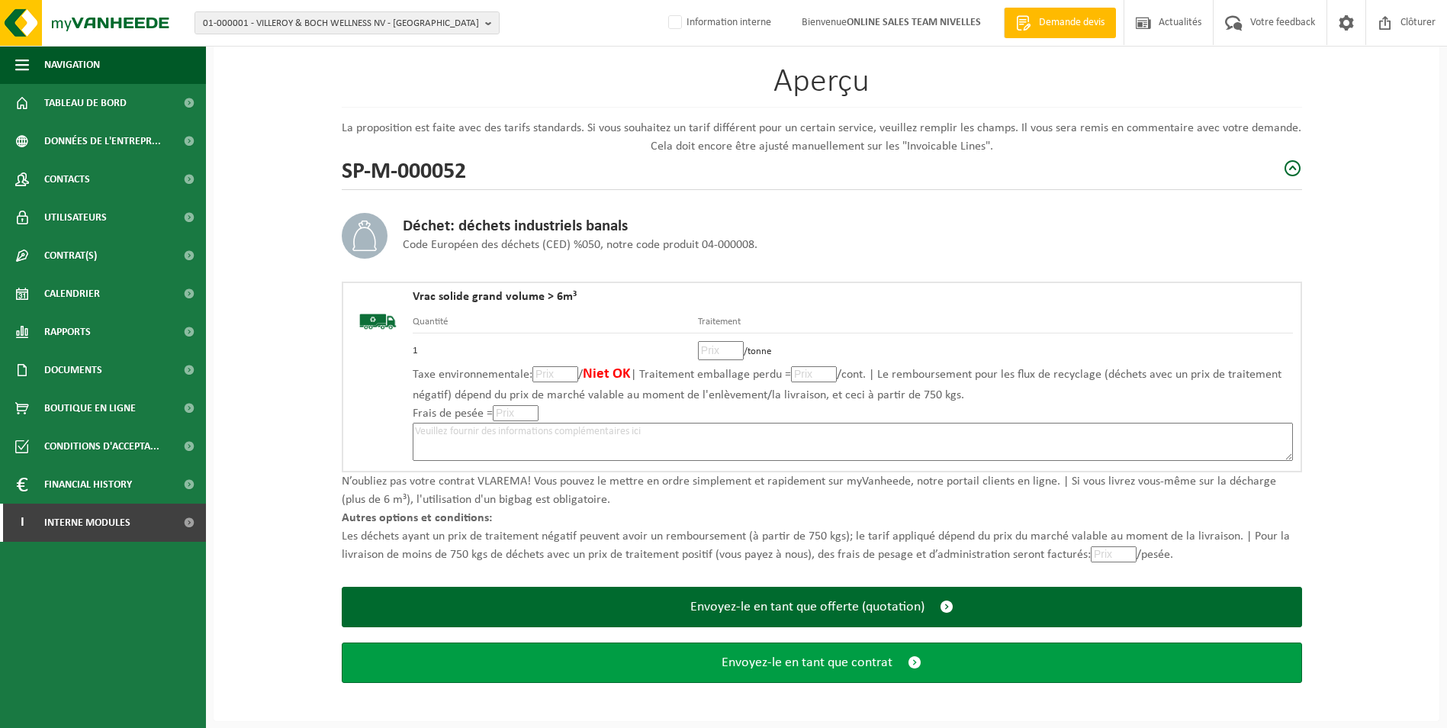
click at [844, 666] on span "Envoyez-le en tant que contrat" at bounding box center [807, 662] width 171 height 16
